Goal: Obtain resource: Download file/media

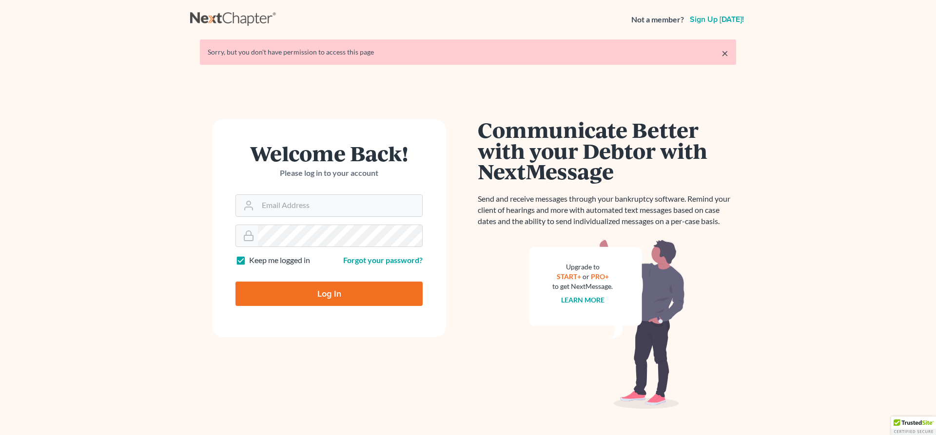
click at [322, 192] on div "Welcome Back! Please log in to your account" at bounding box center [329, 169] width 187 height 52
click at [319, 206] on input "Email Address" at bounding box center [340, 205] width 164 height 21
type input "wbfecher@statmanharris.com"
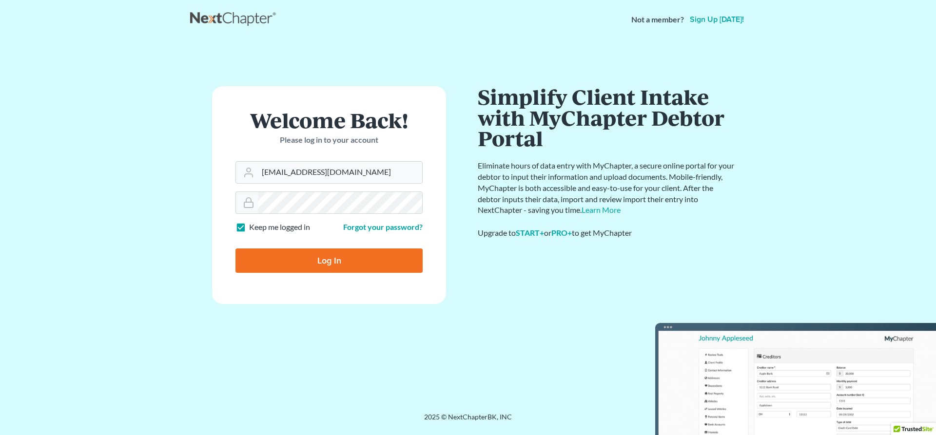
click at [334, 257] on input "Log In" at bounding box center [329, 261] width 187 height 24
type input "Thinking..."
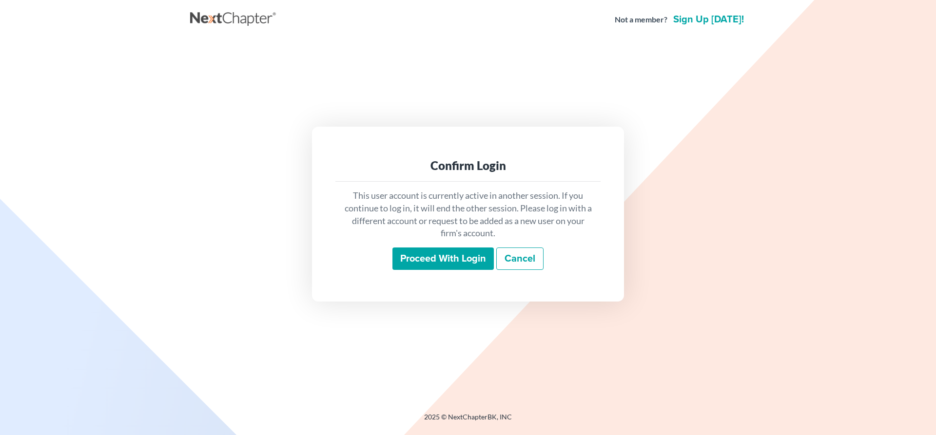
click at [436, 260] on input "Proceed with login" at bounding box center [443, 259] width 101 height 22
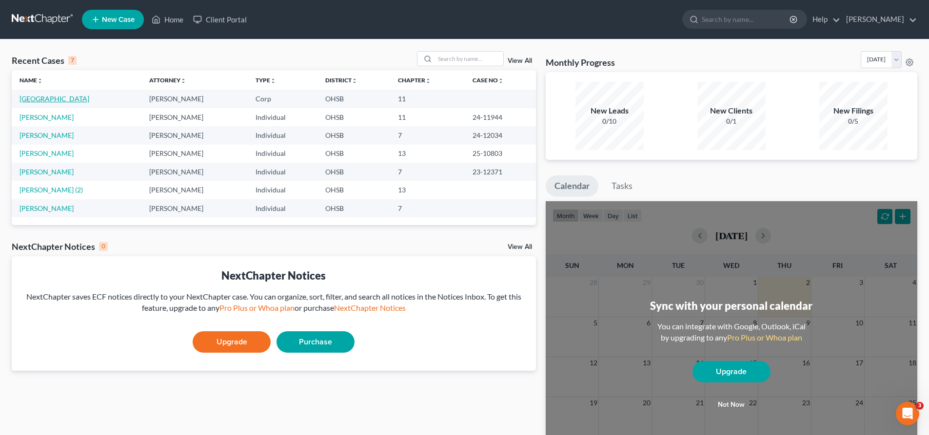
click at [71, 98] on link "[GEOGRAPHIC_DATA]" at bounding box center [55, 99] width 70 height 8
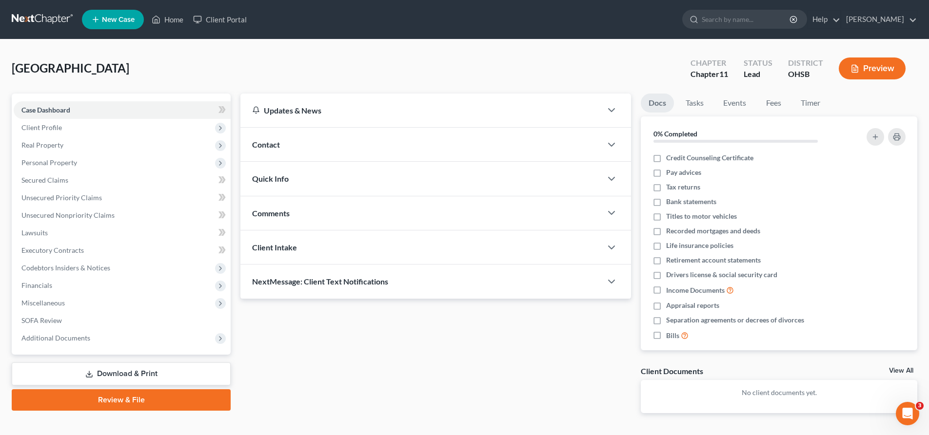
click at [131, 375] on link "Download & Print" at bounding box center [121, 374] width 219 height 23
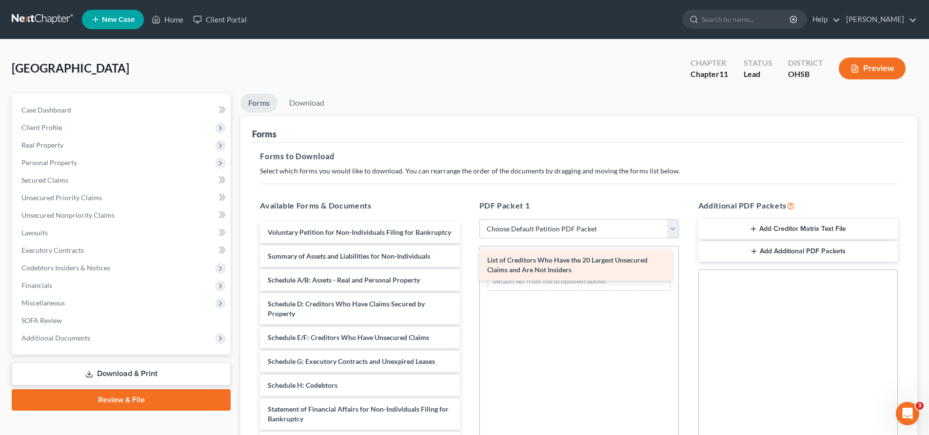
drag, startPoint x: 335, startPoint y: 293, endPoint x: 554, endPoint y: 263, distance: 221.4
click at [467, 263] on div "List of Creditors Who Have the 20 Largest Unsecured Claims and Are Not Insiders…" at bounding box center [359, 390] width 215 height 337
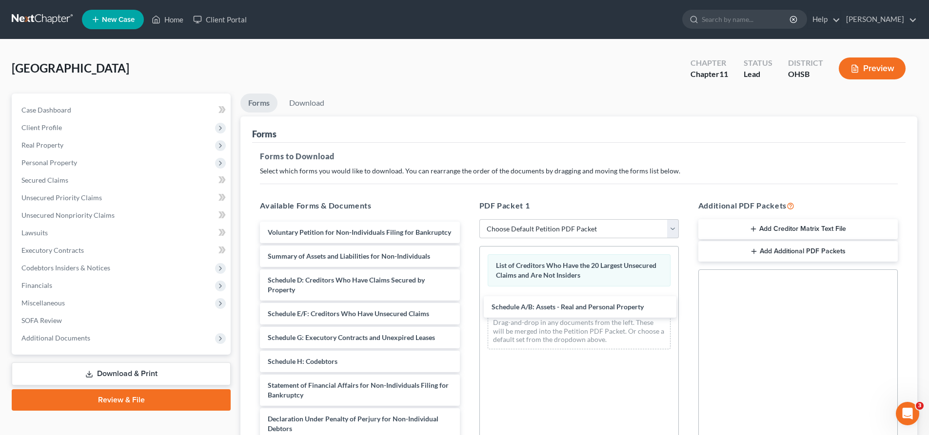
drag, startPoint x: 311, startPoint y: 291, endPoint x: 489, endPoint y: 312, distance: 179.2
click at [467, 308] on div "Schedule A/B: Assets - Real and Personal Property Voluntary Petition for Non-In…" at bounding box center [359, 379] width 215 height 314
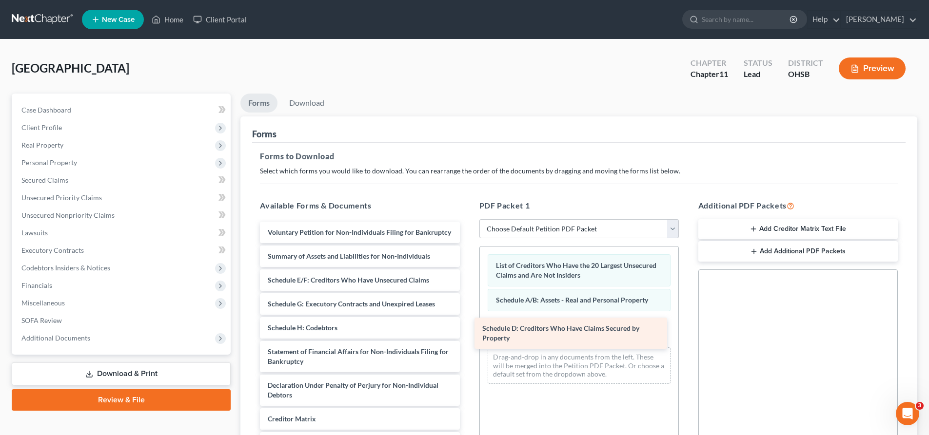
drag, startPoint x: 361, startPoint y: 300, endPoint x: 565, endPoint y: 338, distance: 206.9
click at [467, 337] on div "Schedule D: Creditors Who Have Claims Secured by Property Voluntary Petition fo…" at bounding box center [359, 362] width 215 height 280
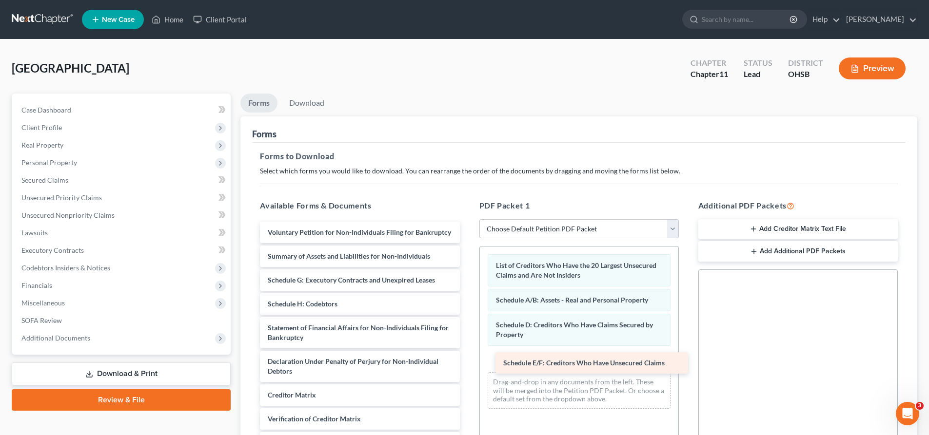
drag, startPoint x: 341, startPoint y: 293, endPoint x: 574, endPoint y: 367, distance: 244.1
click at [467, 366] on div "Schedule E/F: Creditors Who Have Unsecured Claims Voluntary Petition for Non-In…" at bounding box center [359, 350] width 215 height 256
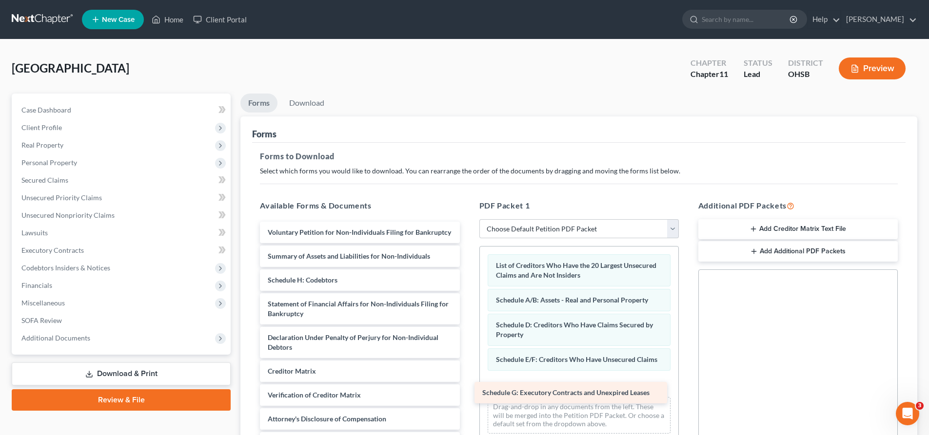
drag, startPoint x: 341, startPoint y: 292, endPoint x: 555, endPoint y: 394, distance: 237.3
click at [467, 394] on div "Schedule G: Executory Contracts and Unexpired Leases Voluntary Petition for Non…" at bounding box center [359, 338] width 215 height 232
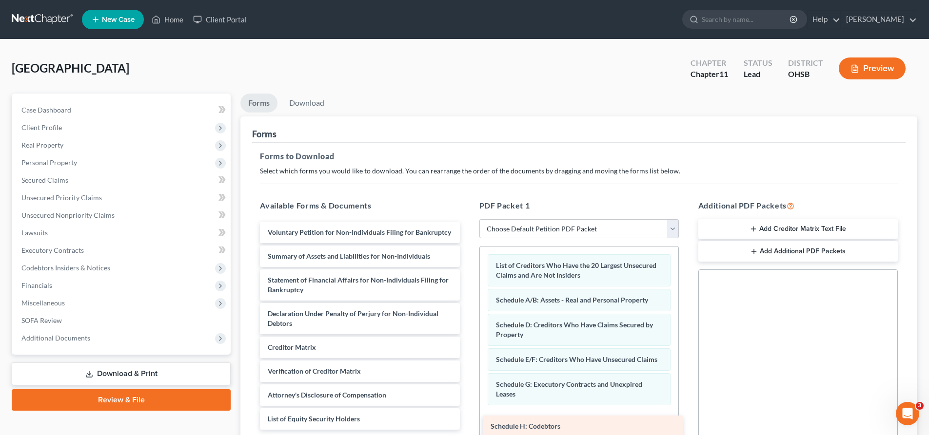
drag, startPoint x: 325, startPoint y: 285, endPoint x: 545, endPoint y: 427, distance: 261.5
click at [467, 427] on div "Schedule H: Codebtors Voluntary Petition for Non-Individuals Filing for Bankrup…" at bounding box center [359, 326] width 215 height 208
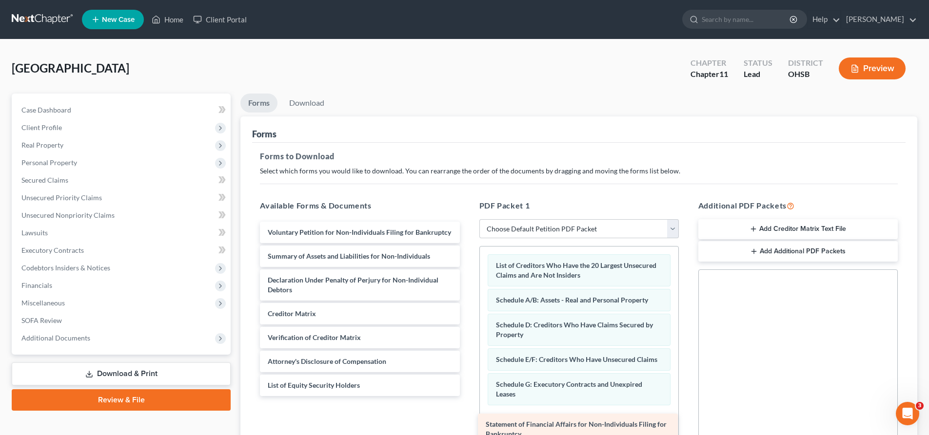
drag, startPoint x: 310, startPoint y: 283, endPoint x: 528, endPoint y: 427, distance: 261.4
click at [467, 396] on div "Statement of Financial Affairs for Non-Individuals Filing for Bankruptcy Volunt…" at bounding box center [359, 309] width 215 height 175
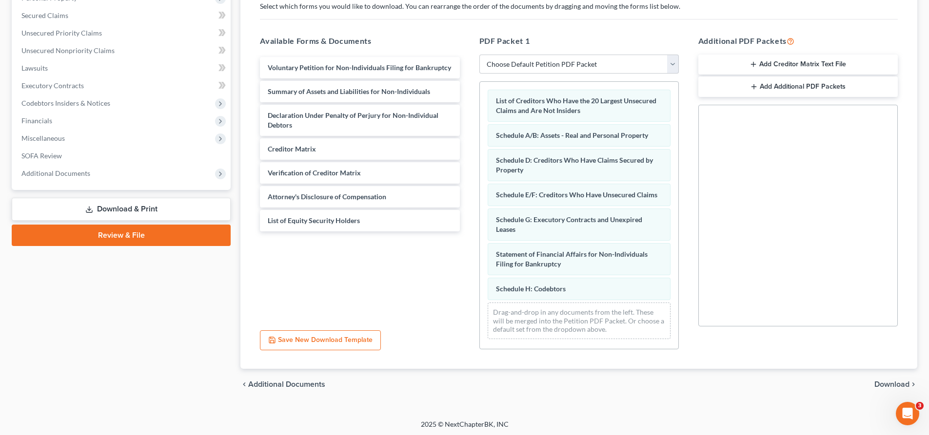
scroll to position [167, 0]
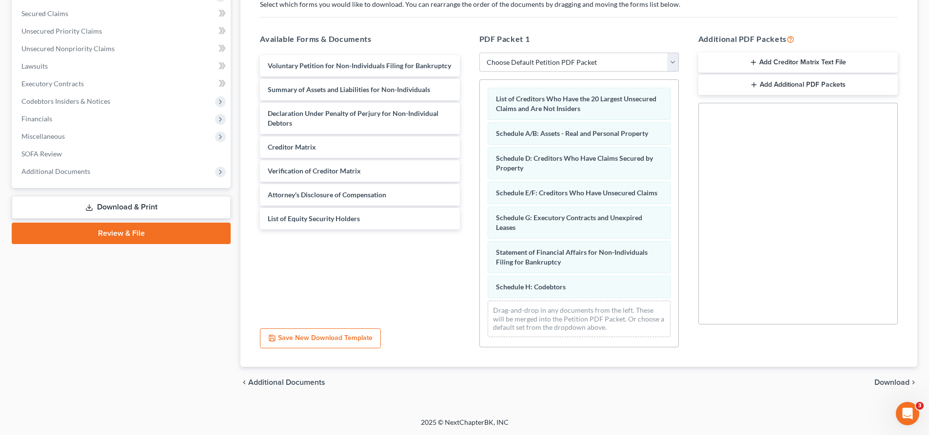
click at [897, 381] on span "Download" at bounding box center [891, 383] width 35 height 8
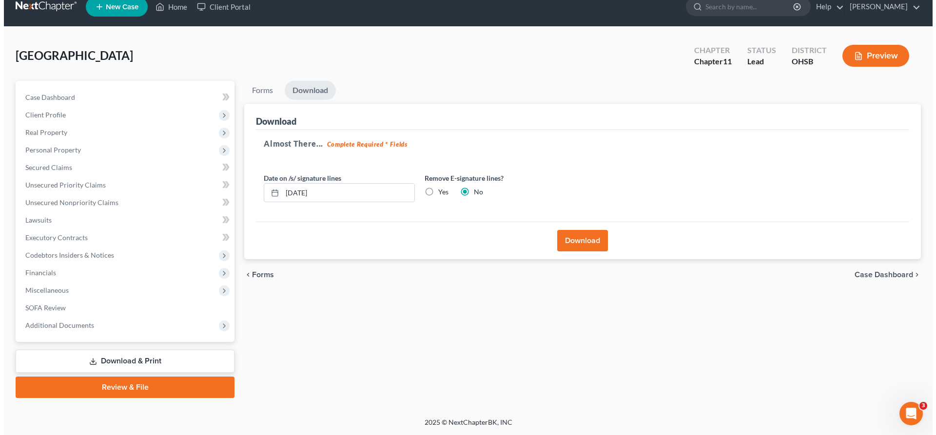
scroll to position [13, 0]
click at [434, 191] on label "Yes" at bounding box center [439, 192] width 10 height 10
click at [438, 191] on input "Yes" at bounding box center [441, 190] width 6 height 6
radio input "true"
radio input "false"
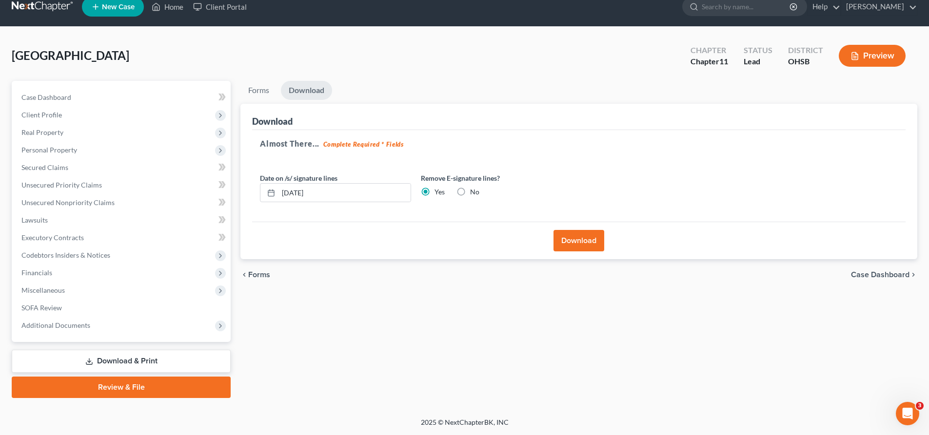
click at [585, 238] on button "Download" at bounding box center [578, 240] width 51 height 21
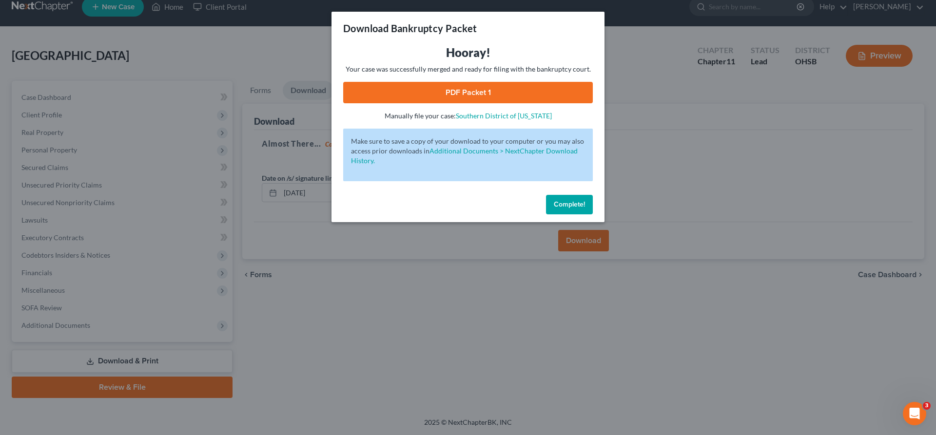
click at [464, 91] on link "PDF Packet 1" at bounding box center [468, 92] width 250 height 21
